Goal: Information Seeking & Learning: Find specific fact

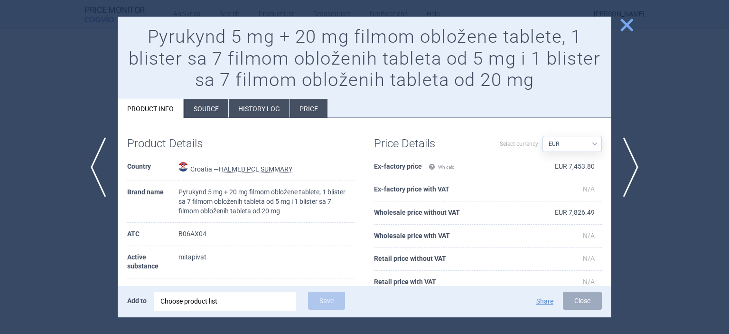
select select "EUR"
click at [626, 29] on span "close" at bounding box center [626, 25] width 17 height 17
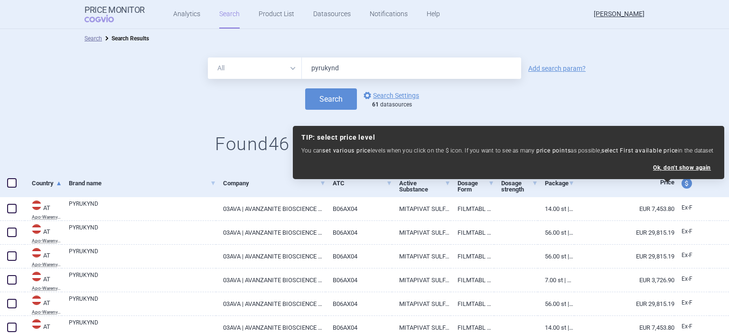
click at [357, 71] on input "pyrukynd" at bounding box center [411, 67] width 219 height 21
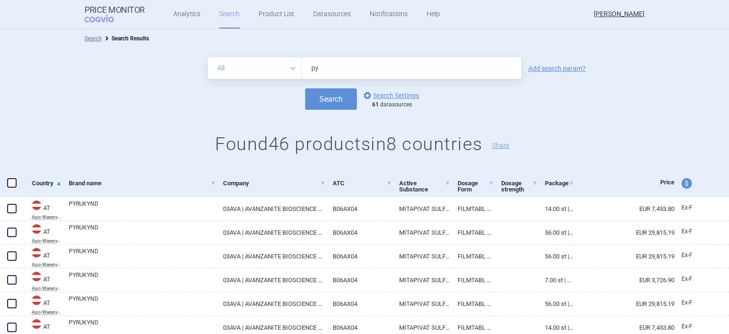
type input "p"
click at [305, 88] on button "Search" at bounding box center [331, 98] width 52 height 21
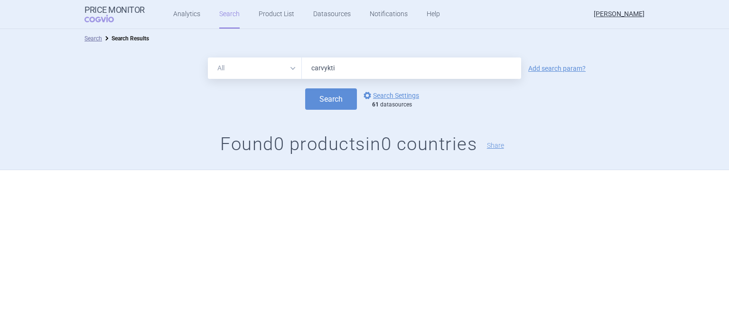
type input "carvykti"
click at [305, 88] on button "Search" at bounding box center [331, 98] width 52 height 21
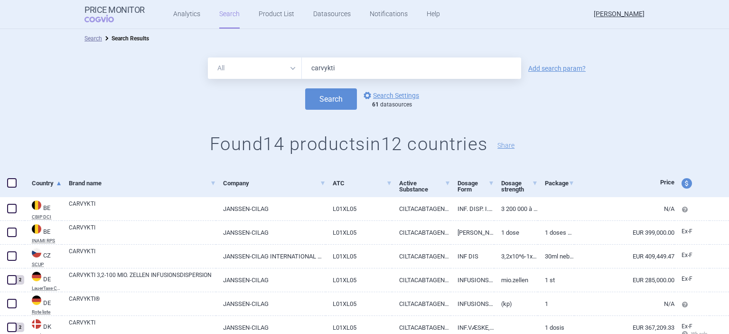
click at [688, 181] on span "price and currency" at bounding box center [687, 183] width 10 height 10
select select "ex-factory"
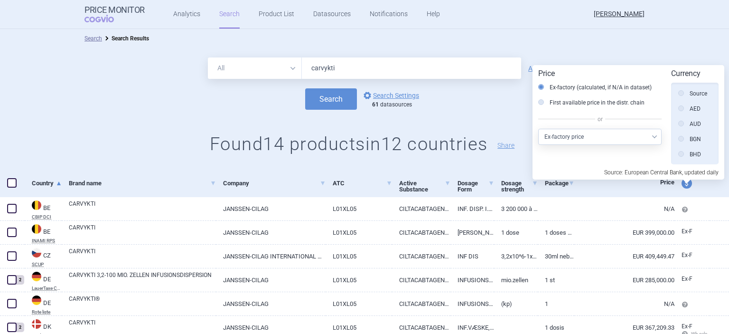
scroll to position [214, 0]
click at [613, 47] on div "Search Search Results" at bounding box center [364, 38] width 729 height 19
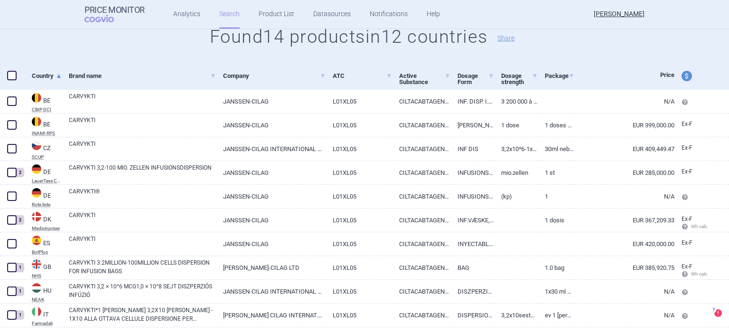
scroll to position [53, 0]
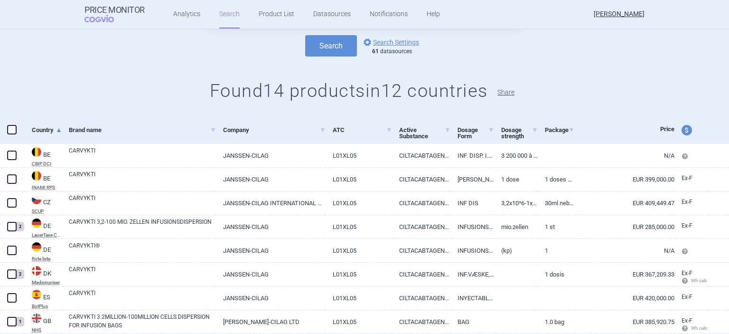
click at [512, 95] on button "Share" at bounding box center [505, 92] width 17 height 7
click at [186, 17] on link "Analytics" at bounding box center [186, 14] width 27 height 28
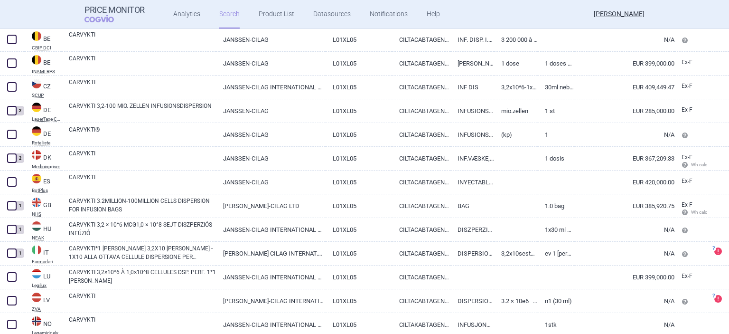
scroll to position [219, 0]
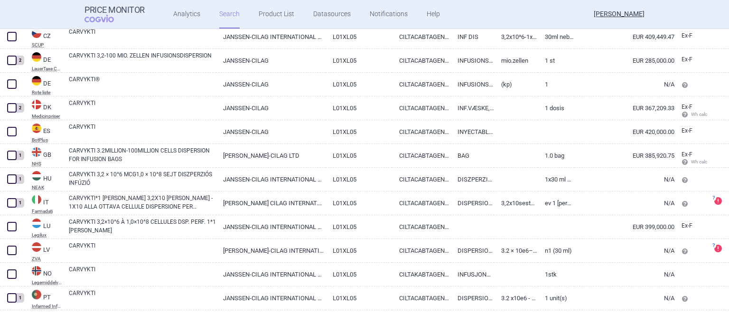
drag, startPoint x: 726, startPoint y: 231, endPoint x: 729, endPoint y: 200, distance: 30.9
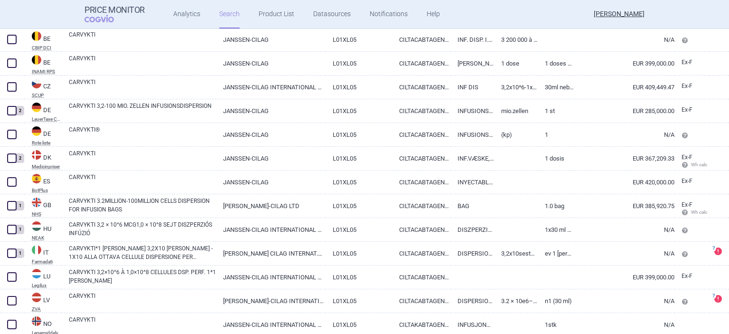
scroll to position [169, 0]
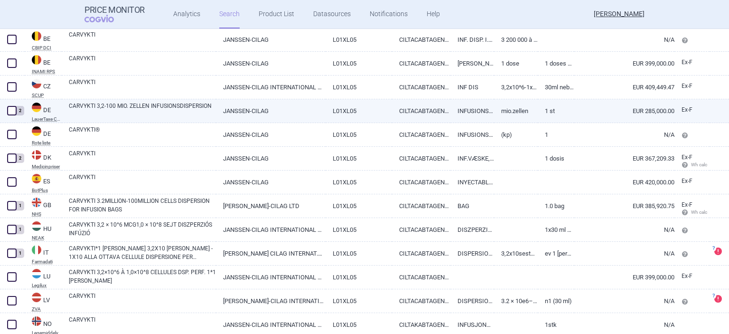
click at [43, 120] on abbr "LauerTaxe CGM" at bounding box center [47, 119] width 30 height 5
select select "EUR"
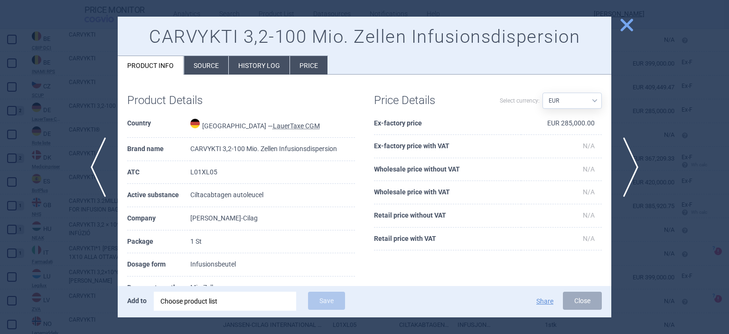
click at [256, 66] on li "History log" at bounding box center [259, 65] width 61 height 19
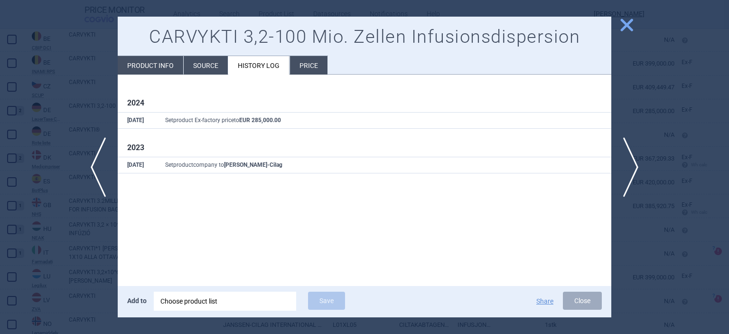
click at [314, 60] on li "Price" at bounding box center [308, 65] width 37 height 19
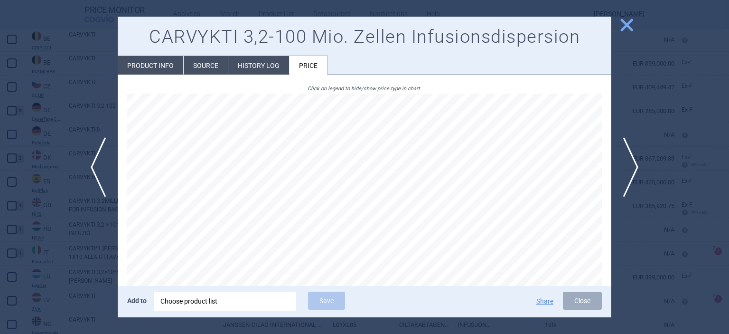
click at [266, 53] on div "CARVYKTI 3,2-100 Mio. Zellen Infusionsdispersion Product info Source History lo…" at bounding box center [365, 46] width 494 height 58
click at [266, 64] on li "History log" at bounding box center [258, 65] width 61 height 19
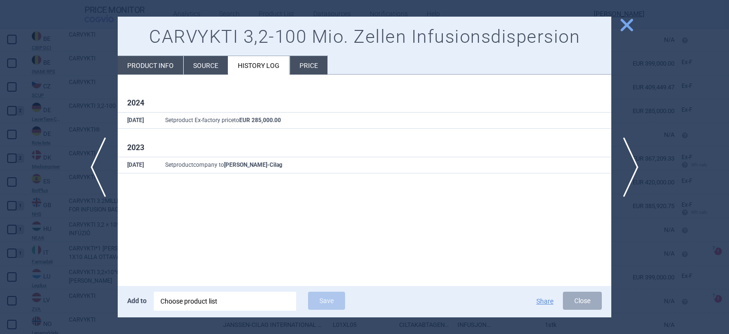
click at [200, 67] on li "Source" at bounding box center [206, 65] width 44 height 19
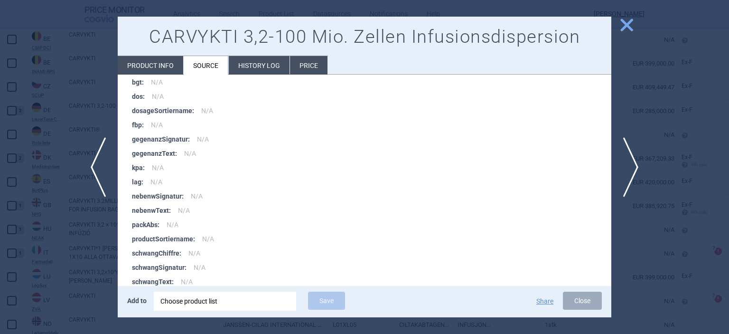
scroll to position [1756, 0]
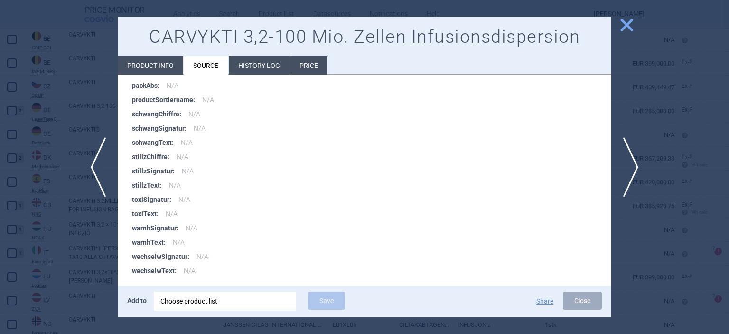
click at [141, 66] on li "Product info" at bounding box center [150, 65] width 65 height 19
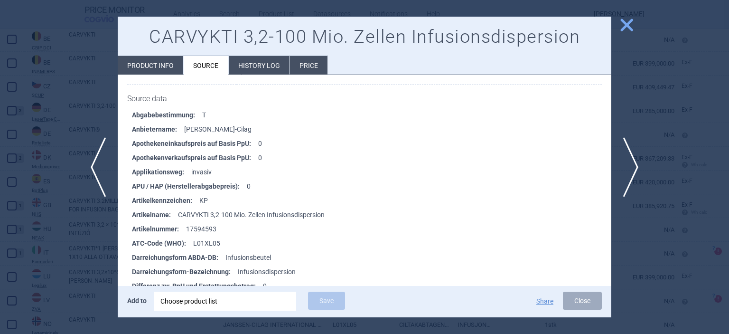
select select "EUR"
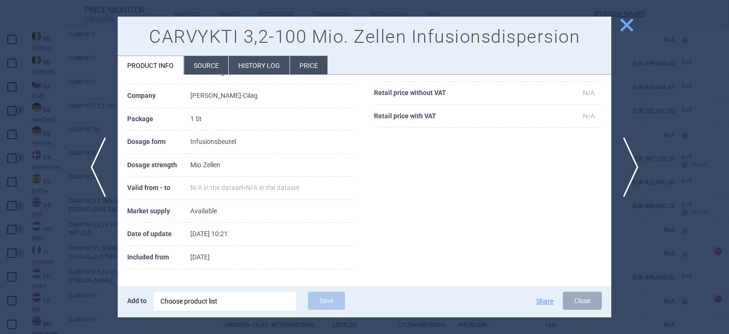
click at [299, 64] on li "Price" at bounding box center [308, 65] width 37 height 19
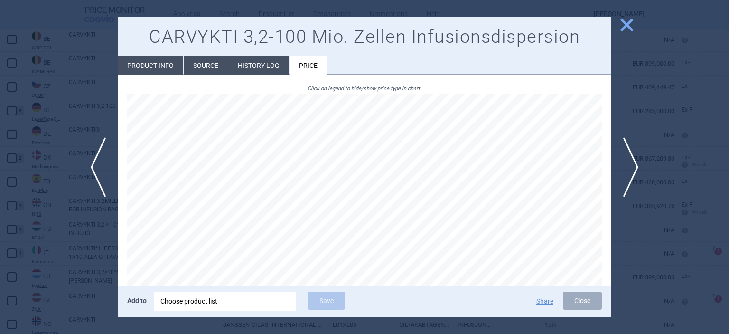
click at [629, 26] on span "close" at bounding box center [626, 25] width 17 height 17
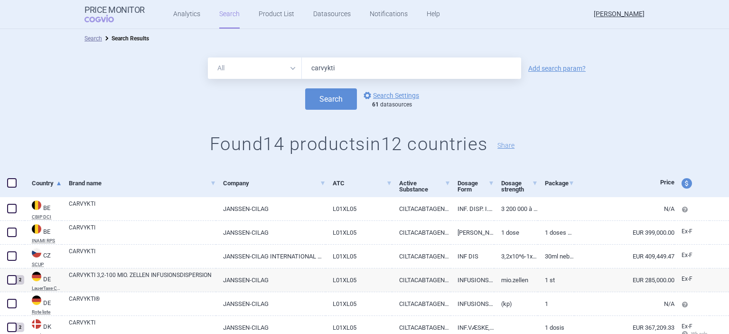
click at [358, 66] on input "carvykti" at bounding box center [411, 67] width 219 height 21
type input "c"
type input "abecma"
click at [341, 95] on button "Search" at bounding box center [331, 98] width 52 height 21
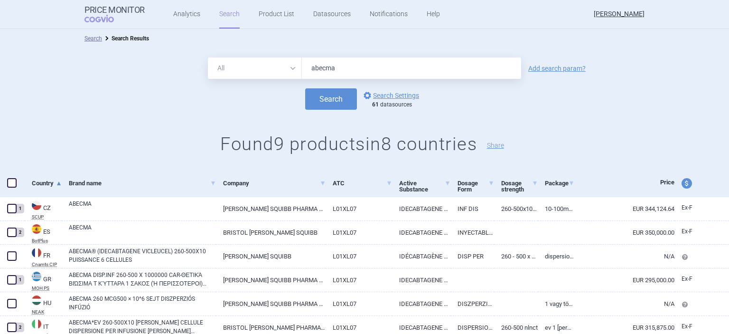
scroll to position [101, 0]
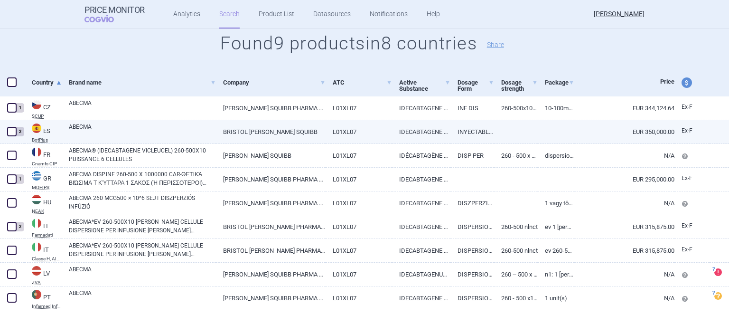
click at [41, 143] on div "ES BotPlus" at bounding box center [43, 132] width 37 height 24
click at [40, 137] on link "ES BotPlus" at bounding box center [43, 132] width 37 height 20
select select "EUR"
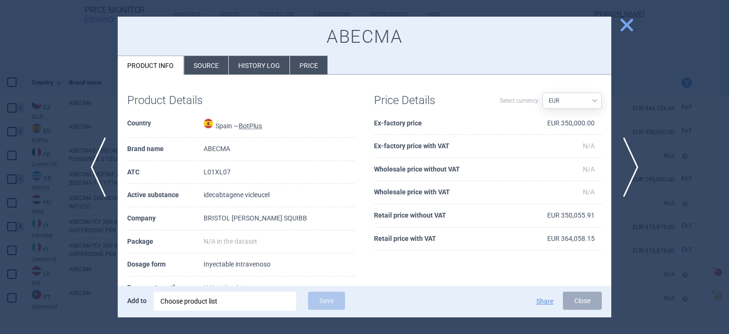
click at [255, 65] on li "History log" at bounding box center [259, 65] width 61 height 19
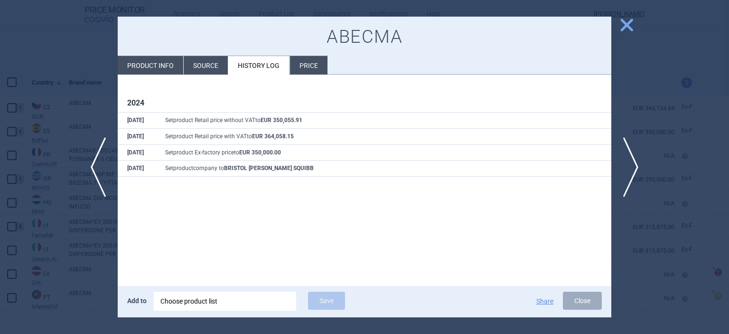
click at [302, 69] on li "Price" at bounding box center [308, 65] width 37 height 19
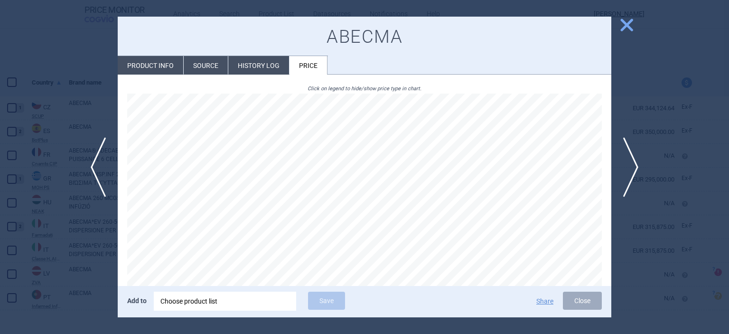
click at [269, 67] on li "History log" at bounding box center [258, 65] width 61 height 19
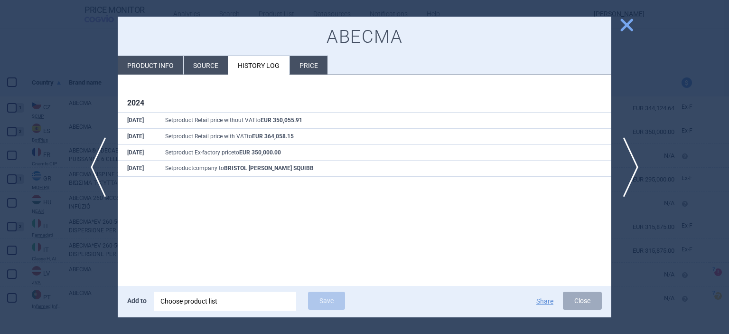
click at [299, 68] on li "Price" at bounding box center [308, 65] width 37 height 19
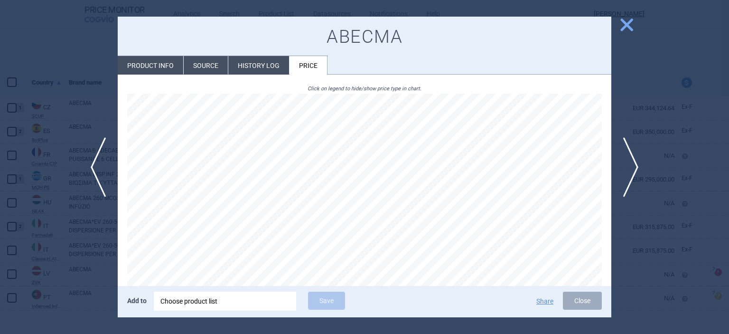
click at [628, 27] on span "close" at bounding box center [626, 25] width 17 height 17
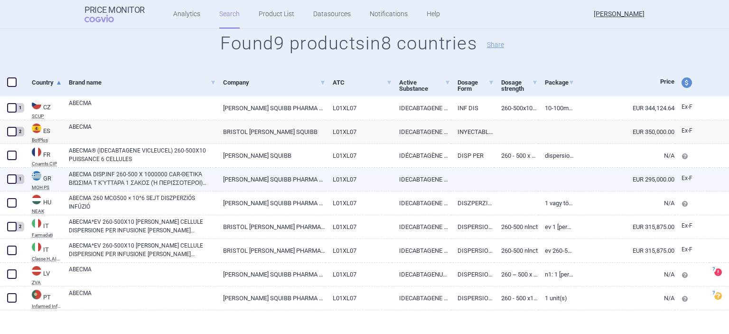
click at [41, 188] on abbr "MOH PS" at bounding box center [47, 187] width 30 height 5
select select "EUR"
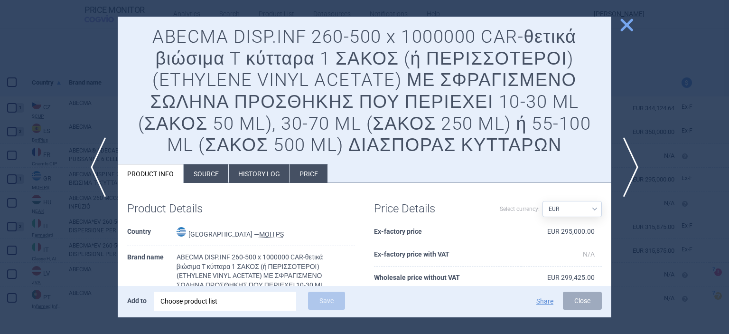
click at [312, 174] on li "Price" at bounding box center [308, 173] width 37 height 19
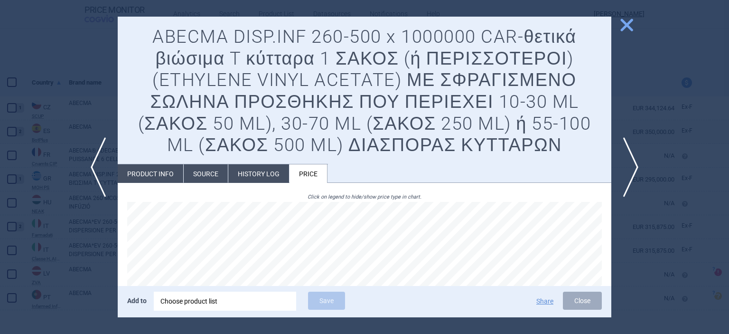
click at [259, 177] on li "History log" at bounding box center [258, 173] width 61 height 19
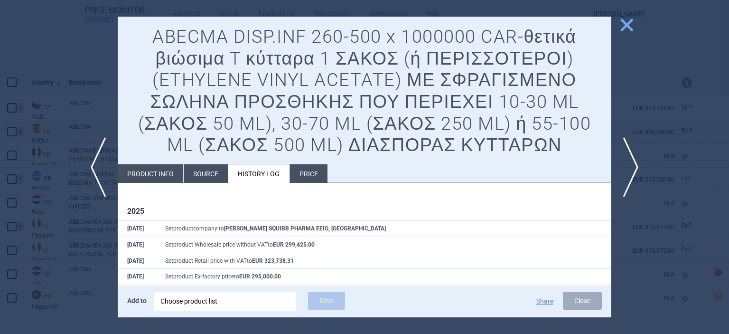
click at [439, 208] on h1 "2025" at bounding box center [364, 210] width 475 height 9
click at [309, 176] on li "Price" at bounding box center [308, 173] width 37 height 19
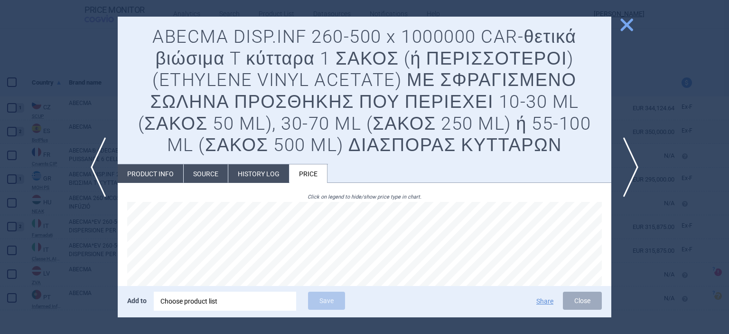
click at [627, 26] on span "close" at bounding box center [626, 25] width 17 height 17
